Goal: Information Seeking & Learning: Compare options

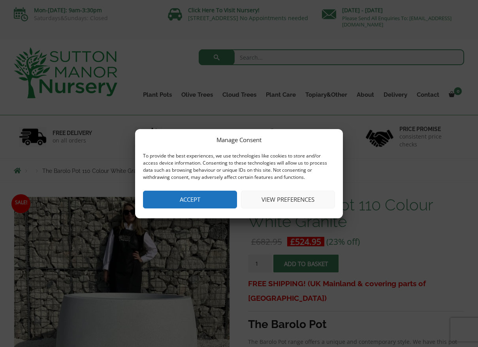
click at [200, 202] on button "Accept" at bounding box center [190, 200] width 94 height 18
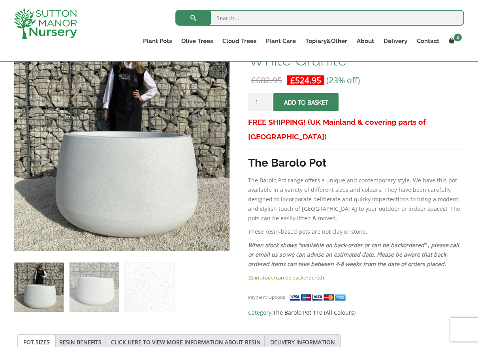
scroll to position [149, 0]
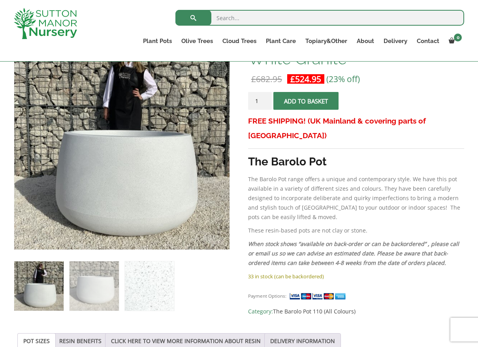
click at [149, 299] on img at bounding box center [149, 286] width 49 height 49
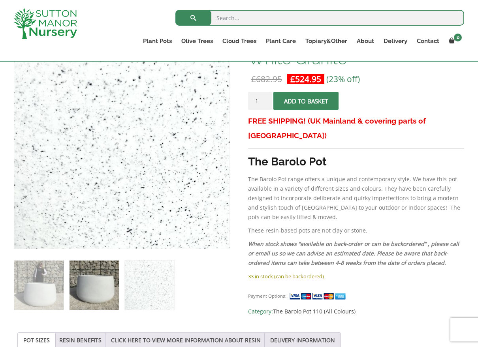
click at [86, 289] on img at bounding box center [94, 285] width 49 height 49
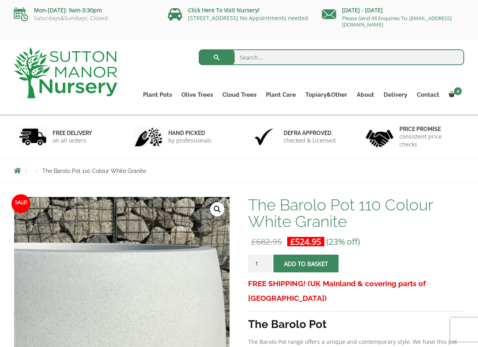
scroll to position [0, 0]
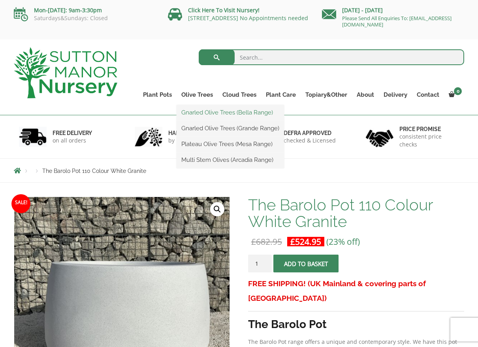
click at [209, 109] on link "Gnarled Olive Trees (Bella Range)" at bounding box center [230, 113] width 107 height 12
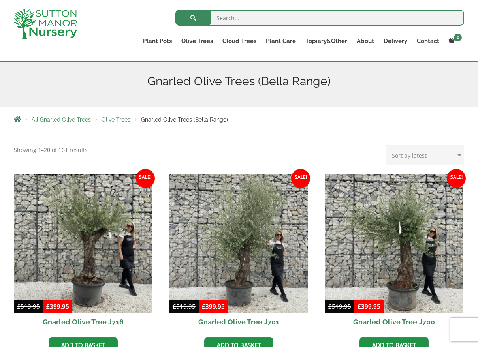
scroll to position [65, 0]
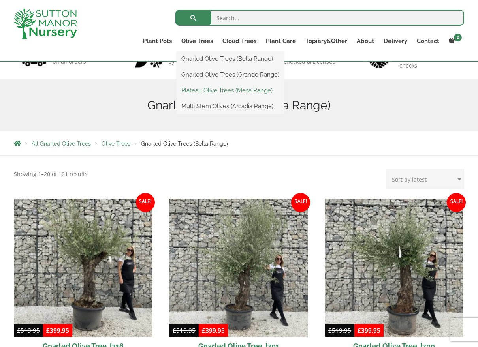
click at [198, 92] on link "Plateau Olive Trees (Mesa Range)" at bounding box center [230, 91] width 107 height 12
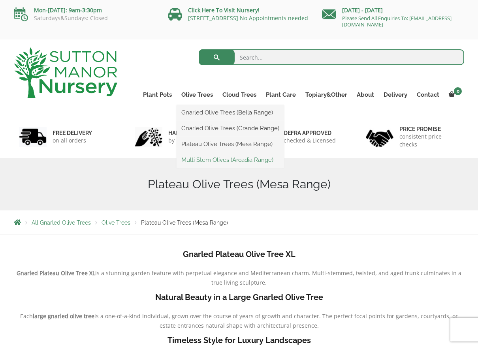
click at [202, 158] on link "Multi Stem Olives (Arcadia Range)" at bounding box center [230, 160] width 107 height 12
